Goal: Navigation & Orientation: Find specific page/section

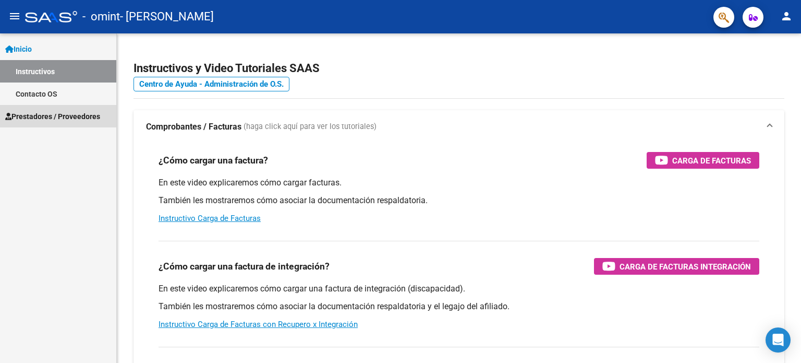
click at [63, 118] on span "Prestadores / Proveedores" at bounding box center [52, 116] width 95 height 11
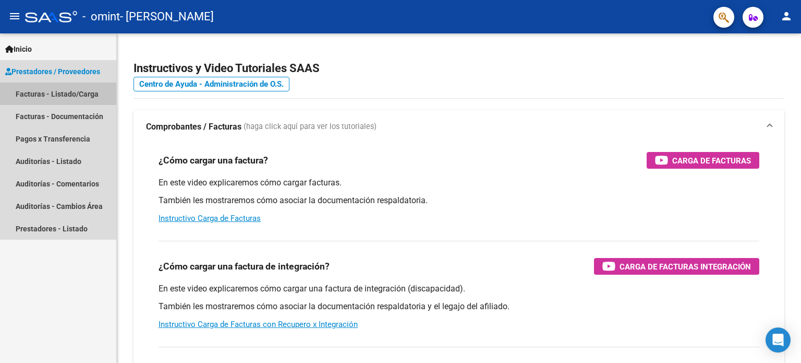
click at [67, 99] on link "Facturas - Listado/Carga" at bounding box center [58, 93] width 116 height 22
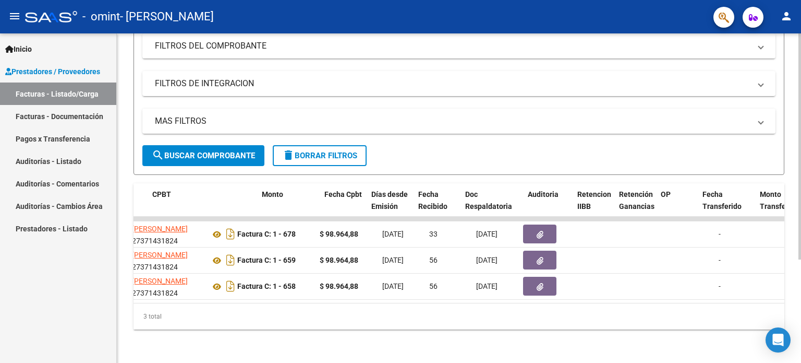
scroll to position [0, 373]
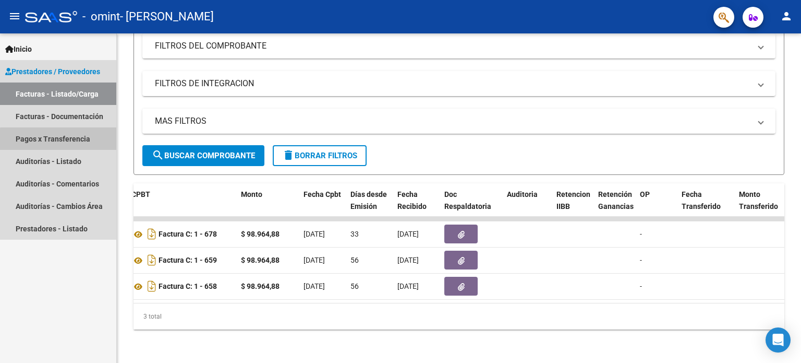
click at [75, 143] on link "Pagos x Transferencia" at bounding box center [58, 138] width 116 height 22
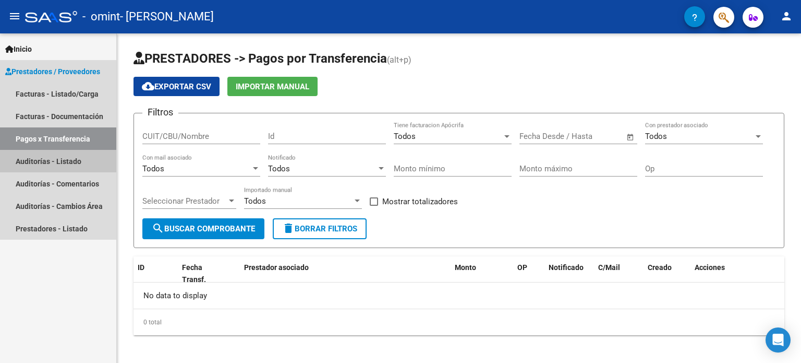
click at [75, 156] on link "Auditorías - Listado" at bounding box center [58, 161] width 116 height 22
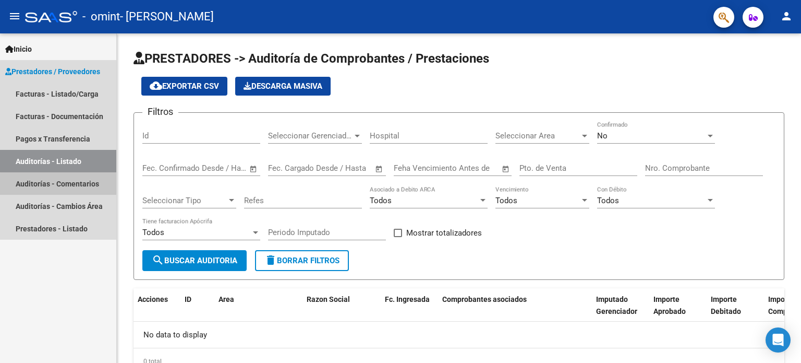
click at [88, 186] on link "Auditorías - Comentarios" at bounding box center [58, 183] width 116 height 22
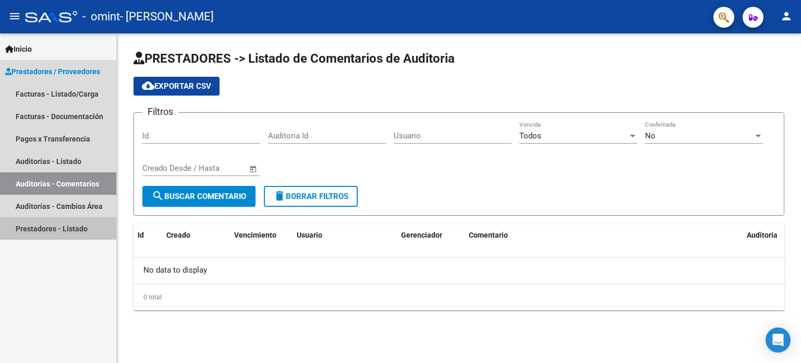
click at [75, 221] on link "Prestadores - Listado" at bounding box center [58, 228] width 116 height 22
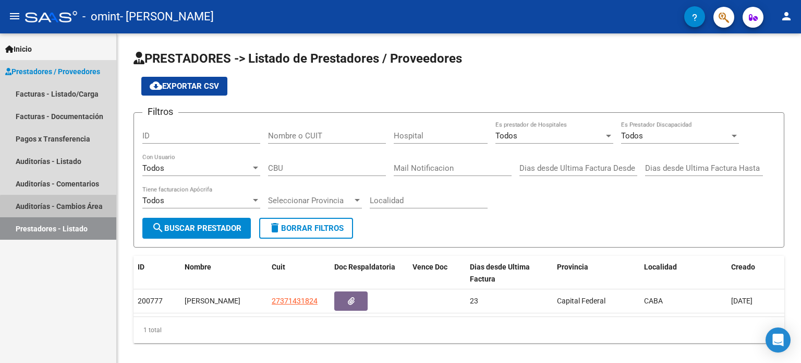
click at [75, 208] on link "Auditorías - Cambios Área" at bounding box center [58, 206] width 116 height 22
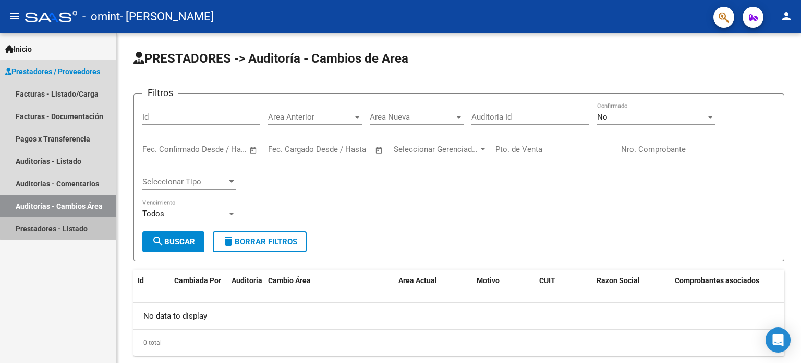
click at [73, 227] on link "Prestadores - Listado" at bounding box center [58, 228] width 116 height 22
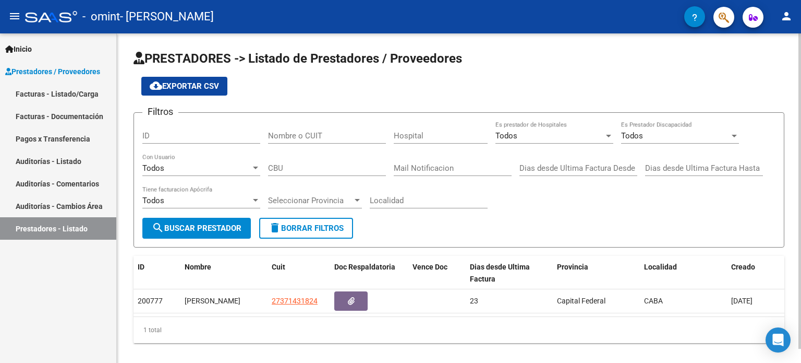
scroll to position [14, 0]
